Goal: Answer question/provide support: Share knowledge or assist other users

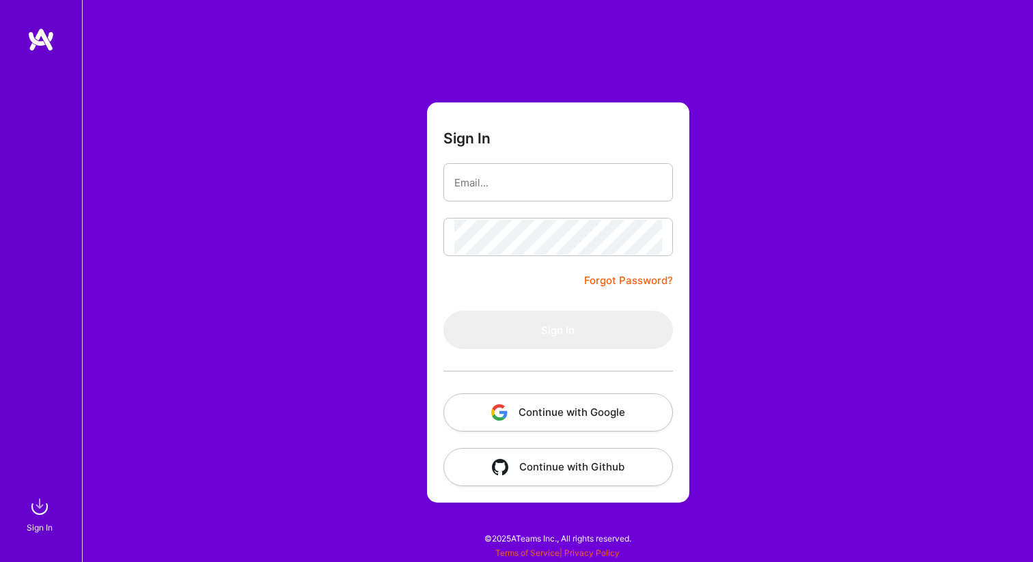
click at [524, 426] on button "Continue with Google" at bounding box center [557, 412] width 229 height 38
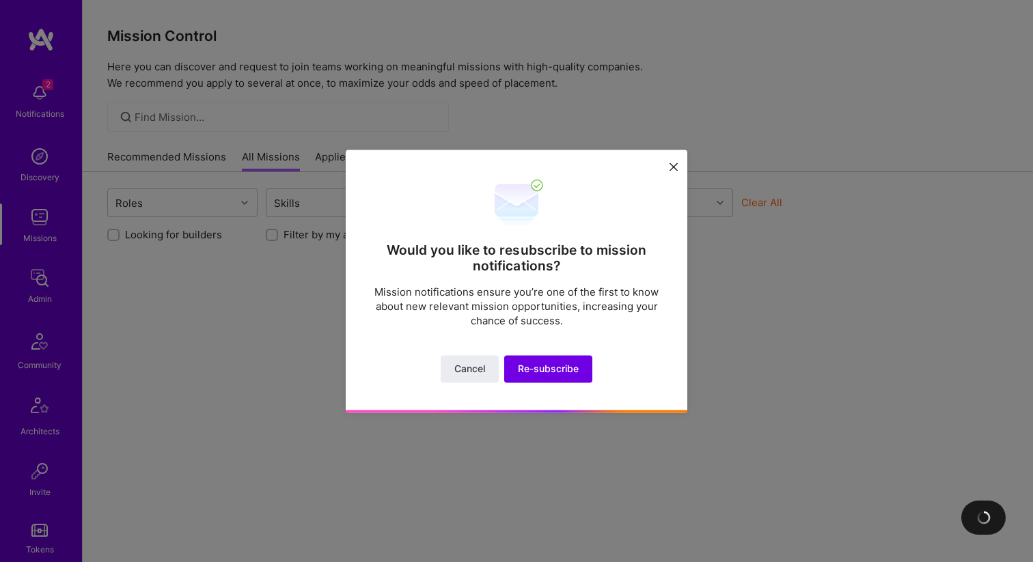
click at [669, 163] on icon at bounding box center [673, 167] width 8 height 8
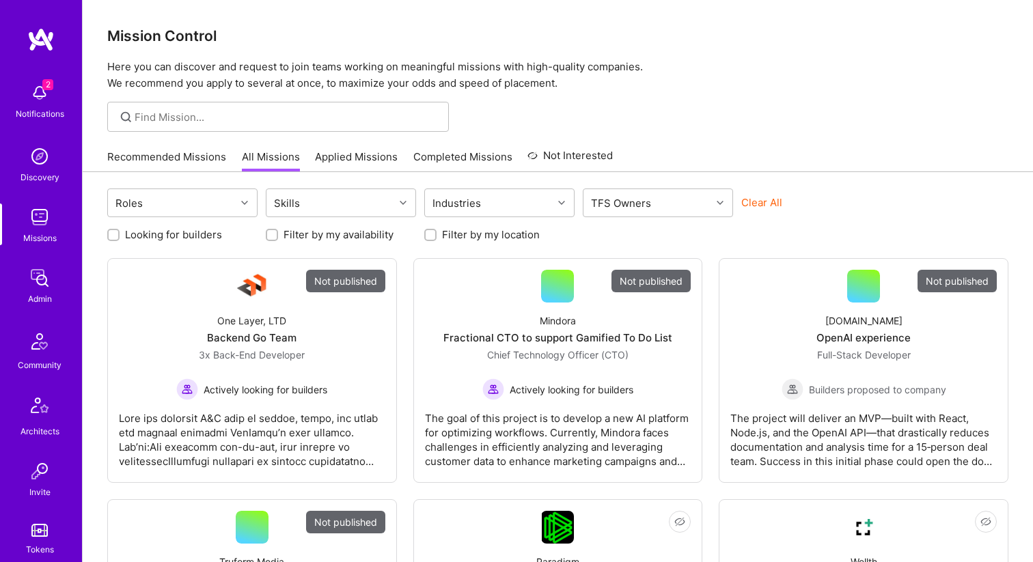
scroll to position [356, 0]
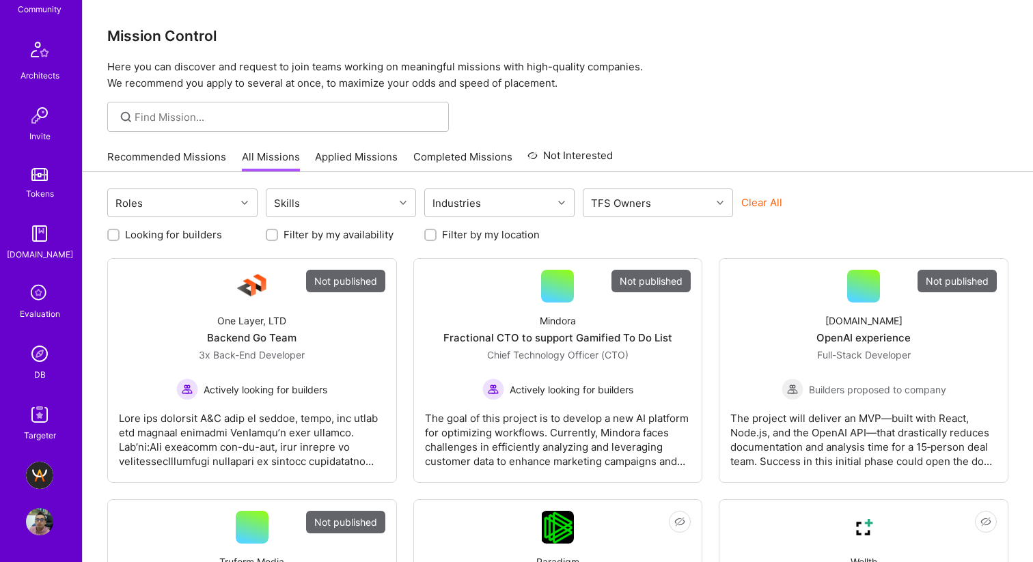
click at [27, 527] on img at bounding box center [39, 521] width 27 height 27
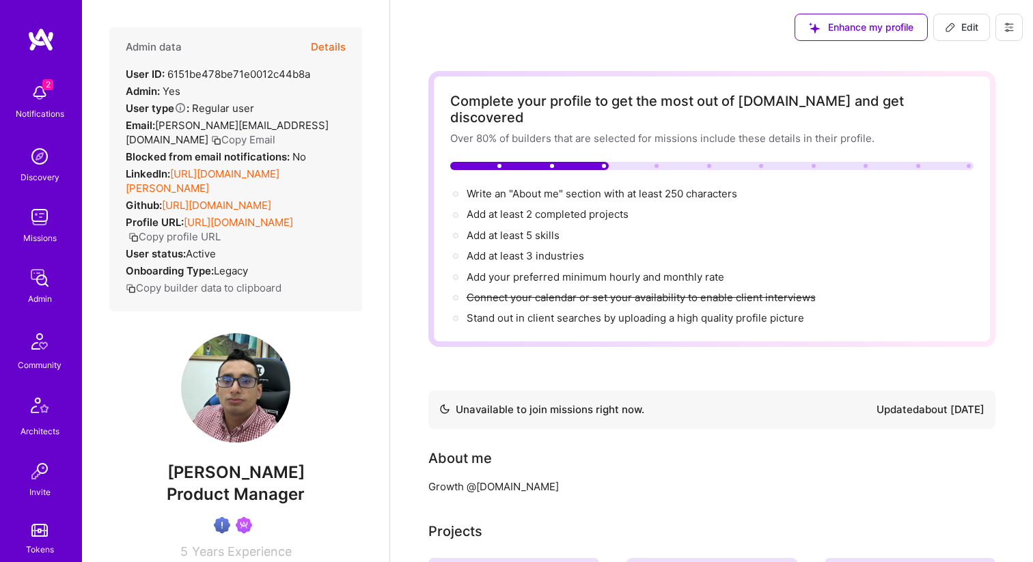
click at [32, 96] on img at bounding box center [39, 92] width 27 height 27
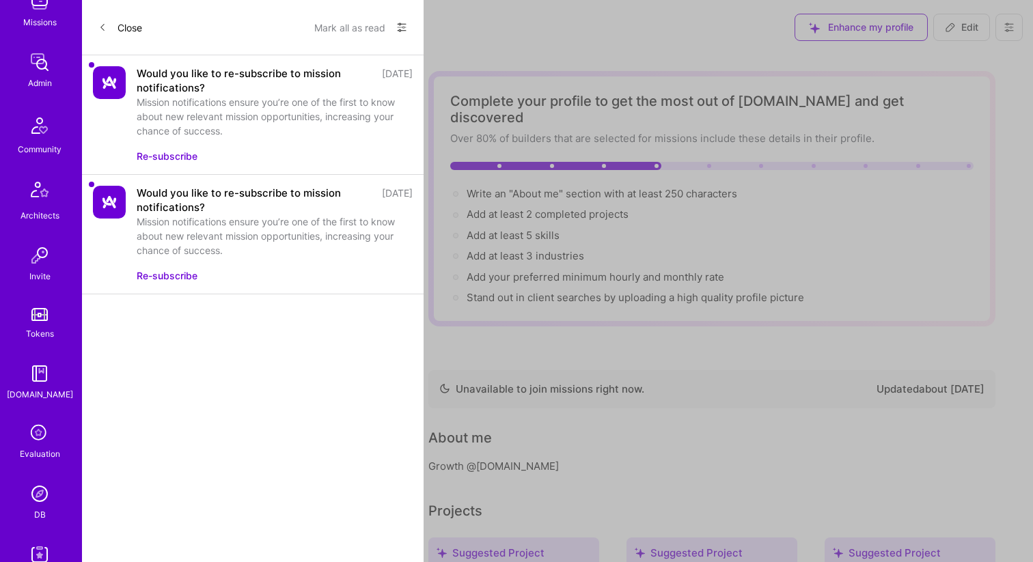
scroll to position [356, 0]
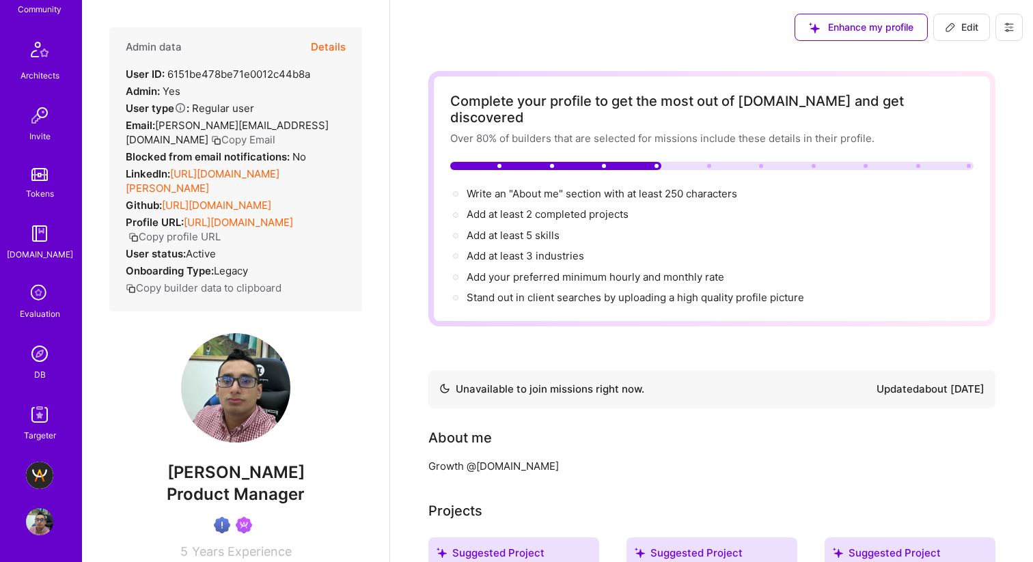
click at [26, 518] on img at bounding box center [39, 521] width 27 height 27
click at [34, 512] on img at bounding box center [39, 521] width 27 height 27
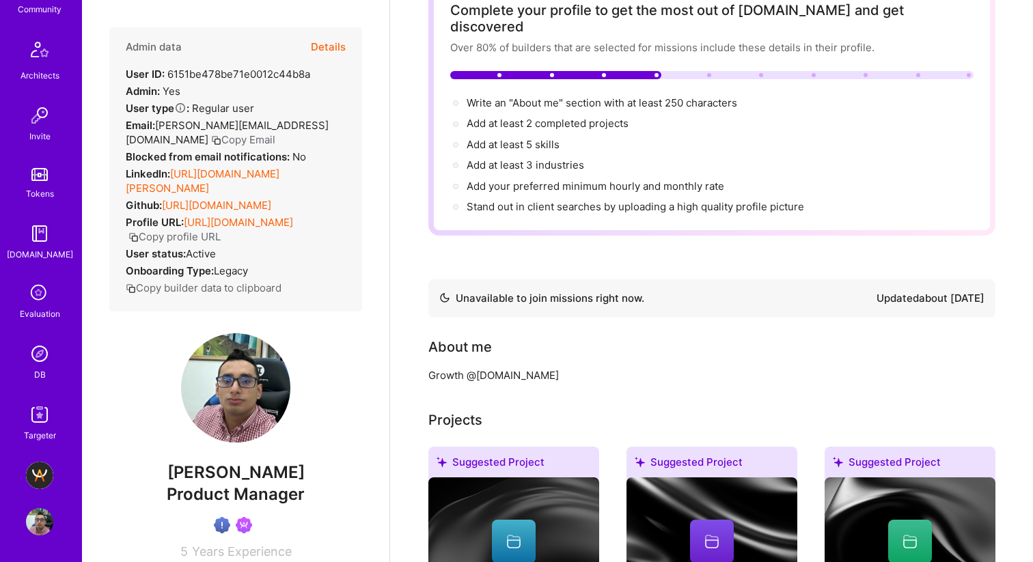
scroll to position [96, 0]
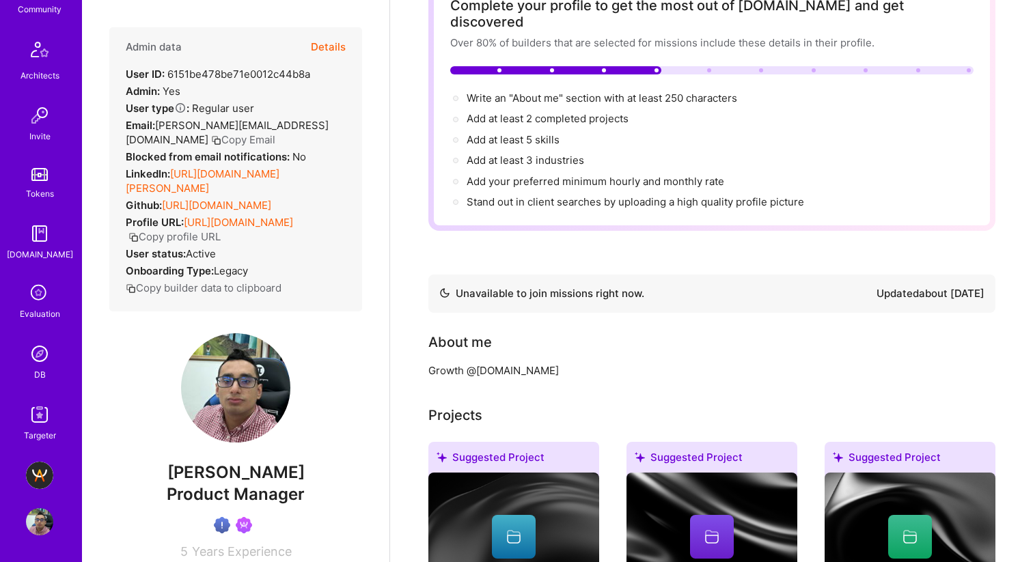
click at [44, 341] on img at bounding box center [39, 353] width 27 height 27
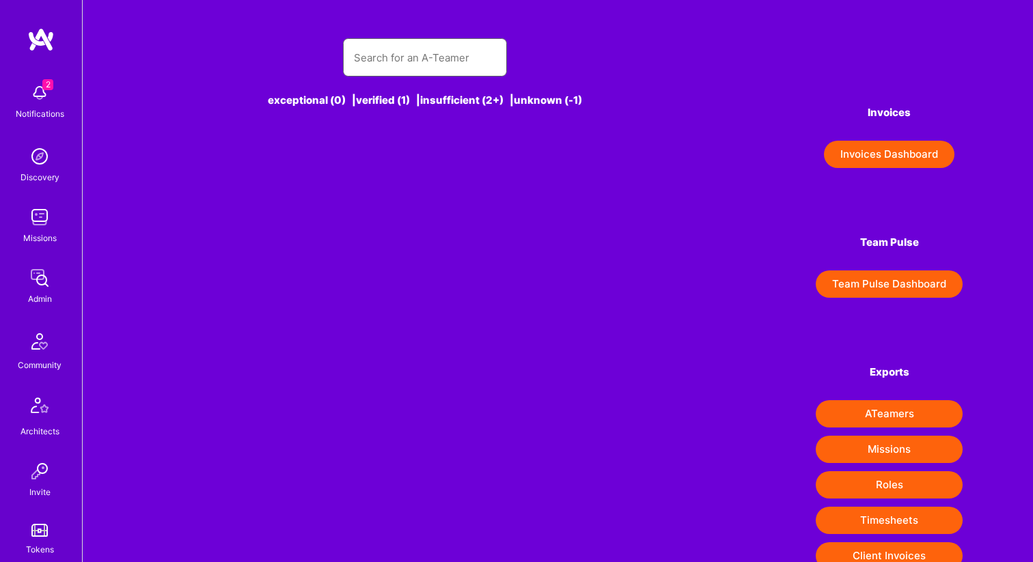
click at [397, 65] on input "text" at bounding box center [425, 57] width 142 height 35
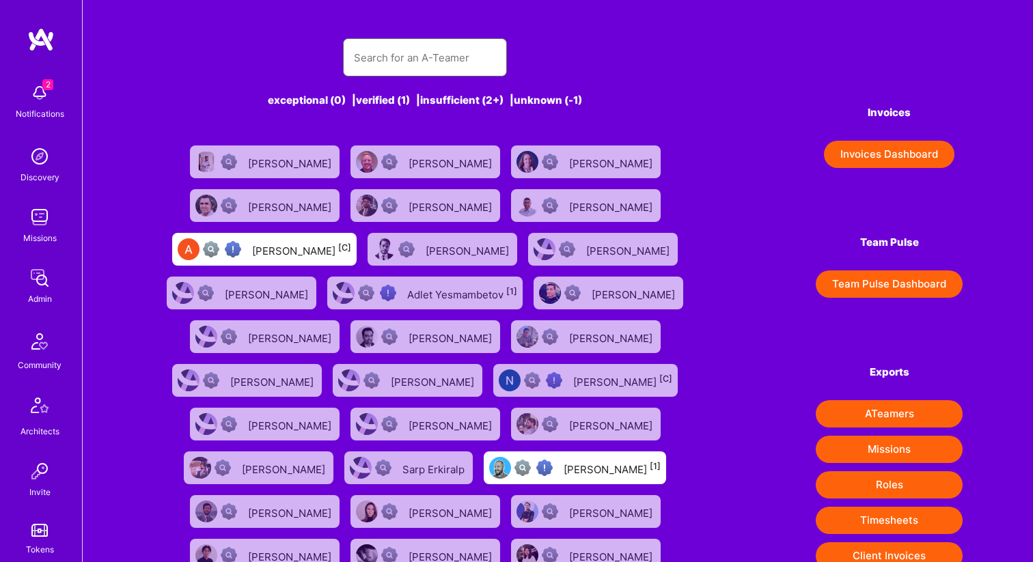
paste input "Florin Stanca"
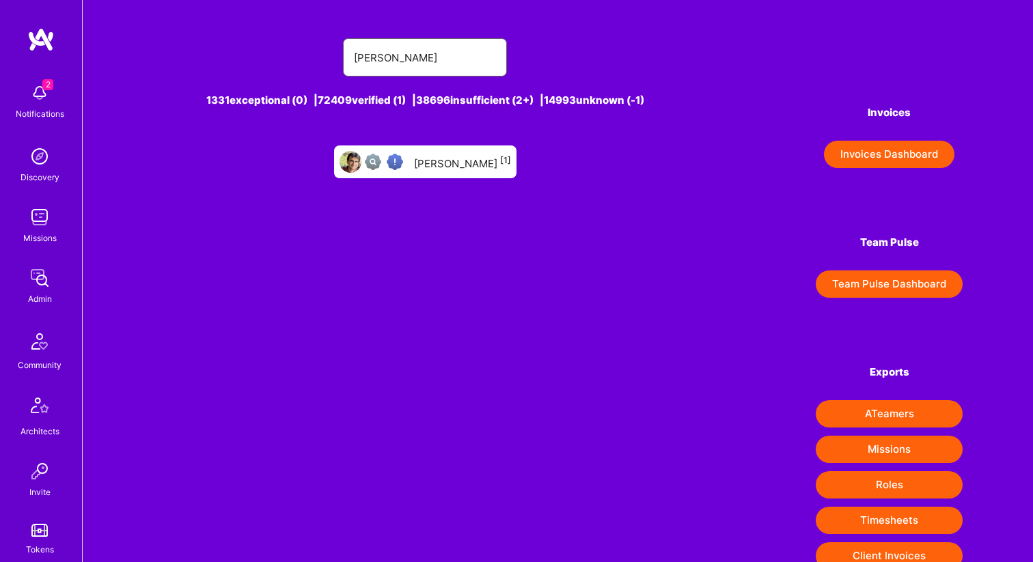
type input "Florin Stanca"
click at [447, 168] on div "Florin Stanca [1]" at bounding box center [462, 162] width 97 height 18
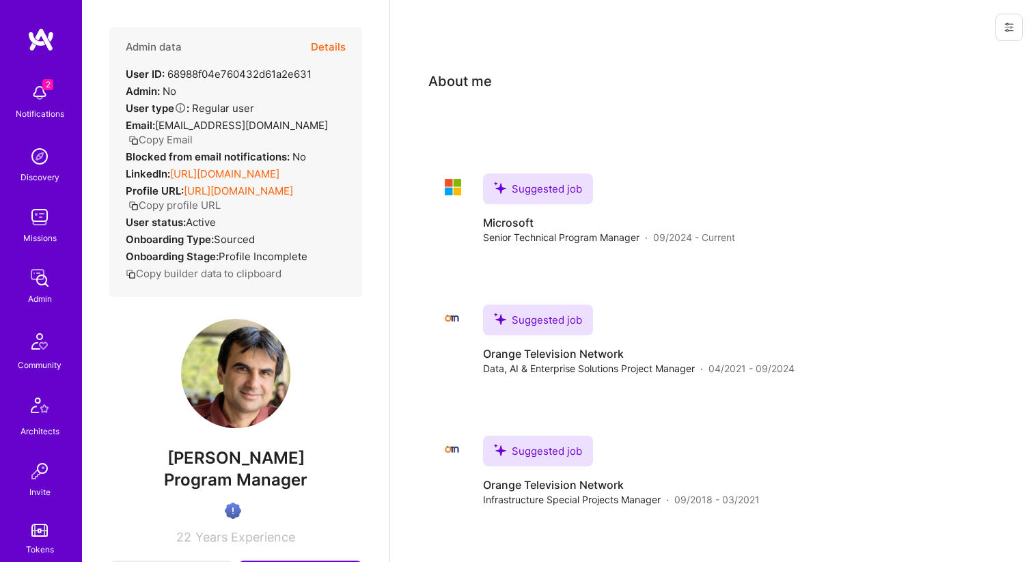
click at [999, 25] on button at bounding box center [1008, 27] width 27 height 27
click at [952, 62] on button "Login as Florin" at bounding box center [959, 58] width 126 height 35
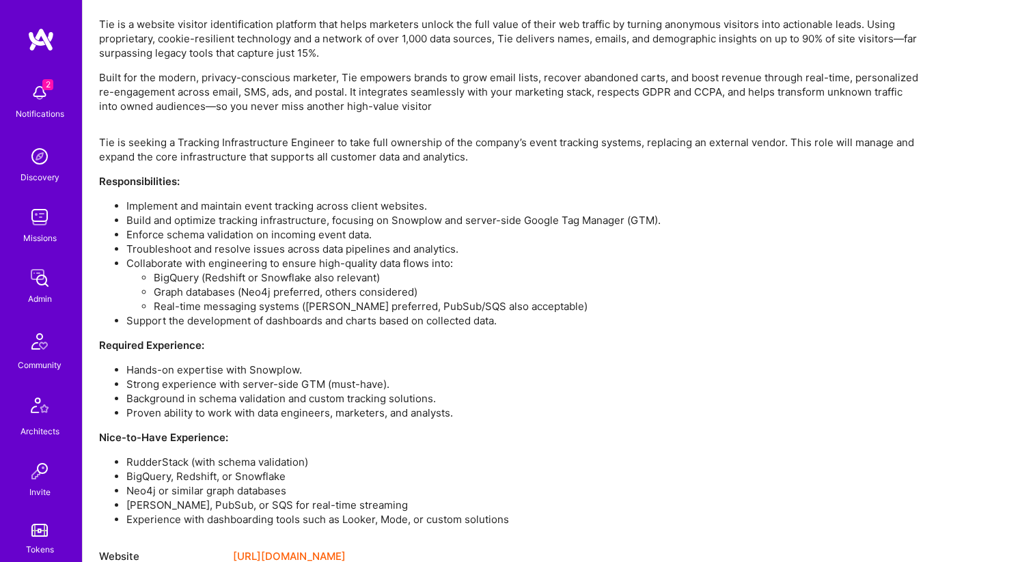
scroll to position [1272, 0]
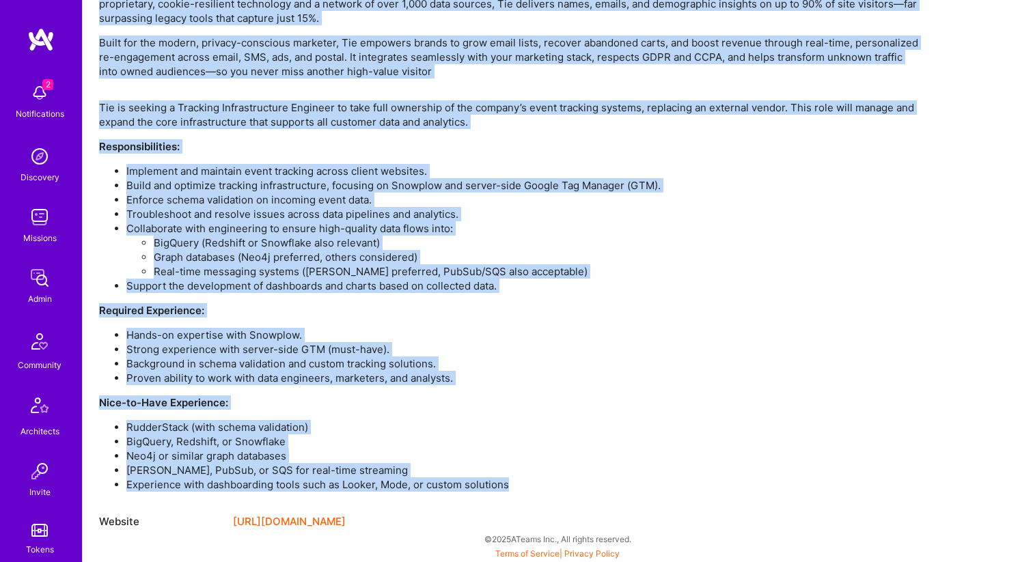
drag, startPoint x: 109, startPoint y: 294, endPoint x: 533, endPoint y: 482, distance: 463.6
copy div "Lor ip d sitamet consect adipiscingelit seddoeiu temp incid utlaboree dolore ma…"
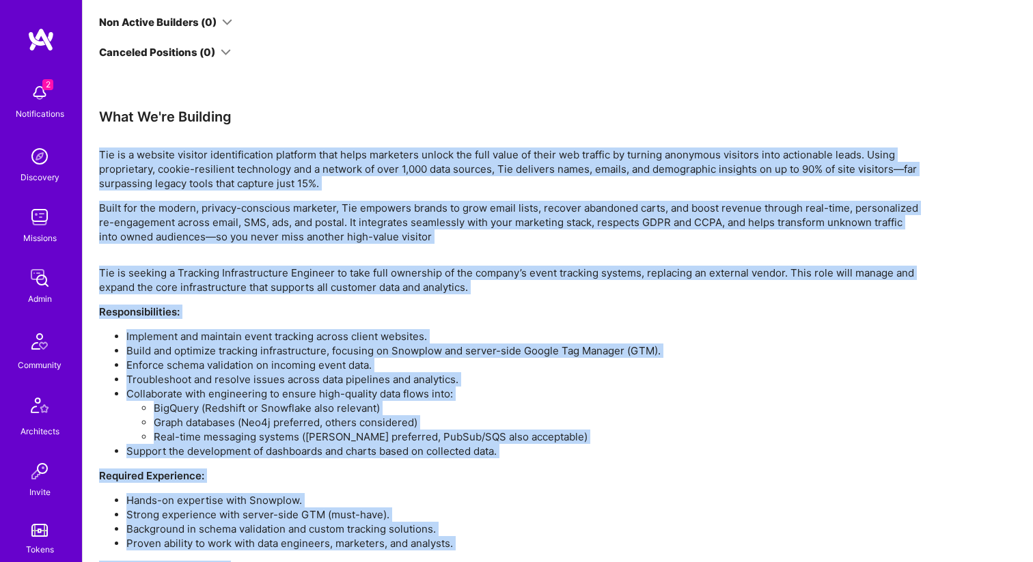
scroll to position [1086, 0]
